Goal: Task Accomplishment & Management: Manage account settings

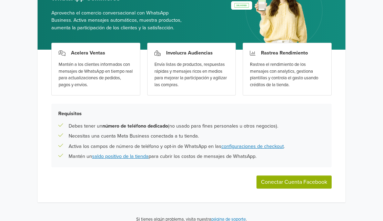
scroll to position [72, 0]
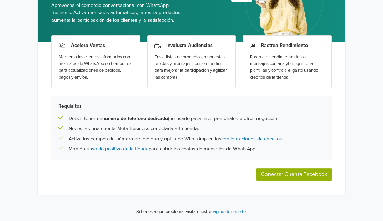
click at [320, 177] on button "Conectar Cuenta Facebook" at bounding box center [293, 174] width 75 height 13
click at [247, 138] on link "configuraciones de checkout" at bounding box center [252, 139] width 62 height 6
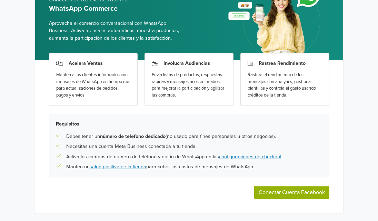
scroll to position [72, 0]
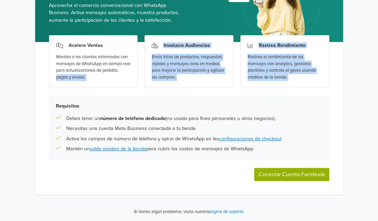
drag, startPoint x: 0, startPoint y: 88, endPoint x: 1, endPoint y: 92, distance: 4.3
click at [1, 92] on div "WhatsApp Commerce Conecta con tus clientes usando WhatsApp Commerce Aprovecha e…" at bounding box center [189, 74] width 378 height 293
